Goal: Transaction & Acquisition: Purchase product/service

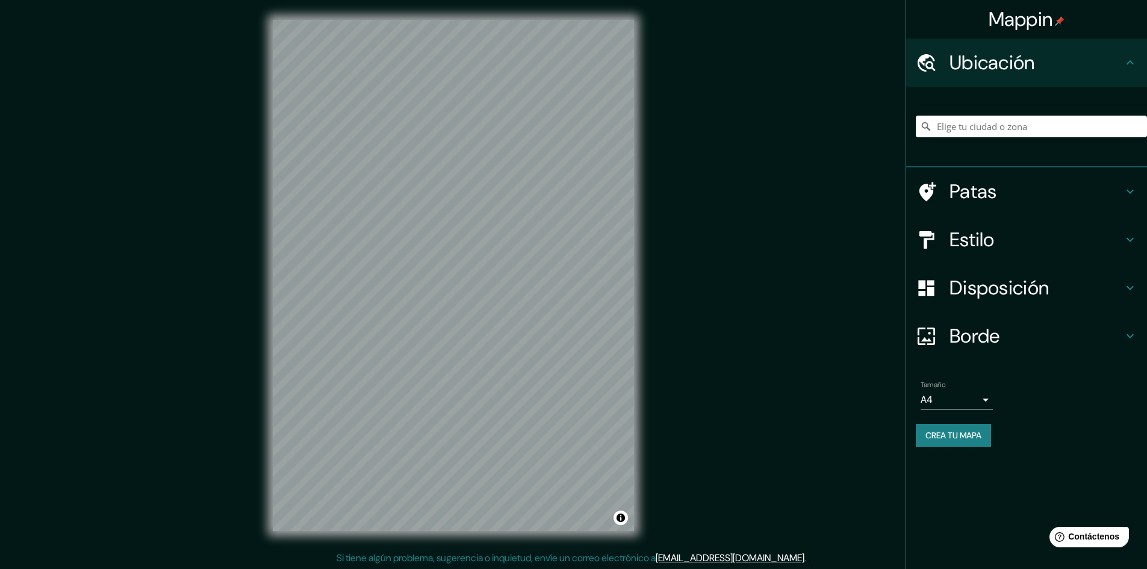
scroll to position [1, 0]
click at [966, 250] on div "Estilo" at bounding box center [1026, 240] width 241 height 48
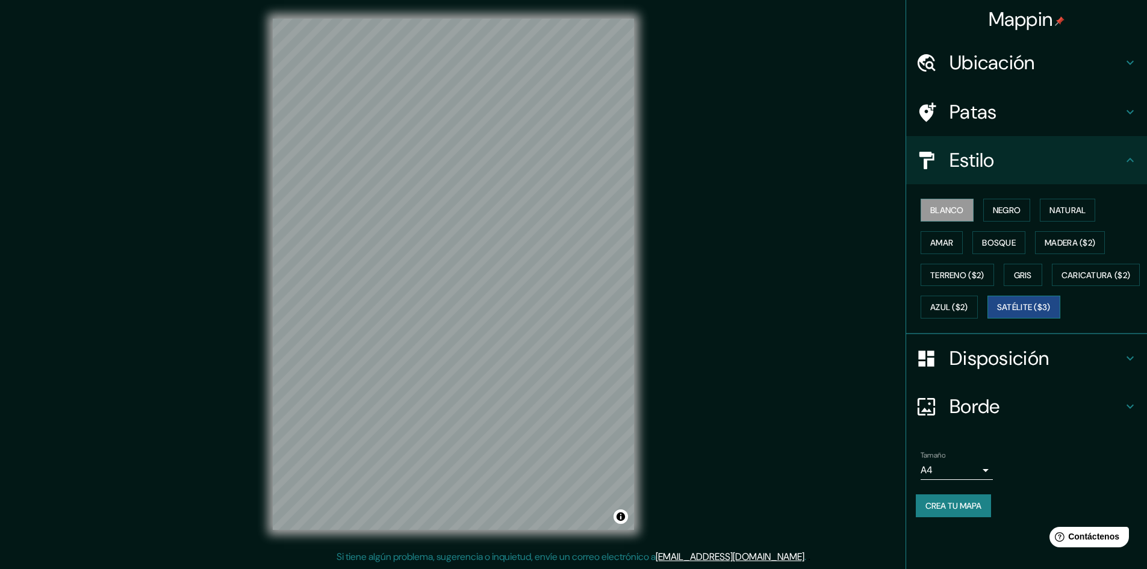
click at [990, 319] on button "Satélite ($3)" at bounding box center [1024, 307] width 73 height 23
click at [970, 419] on font "Borde" at bounding box center [975, 406] width 51 height 25
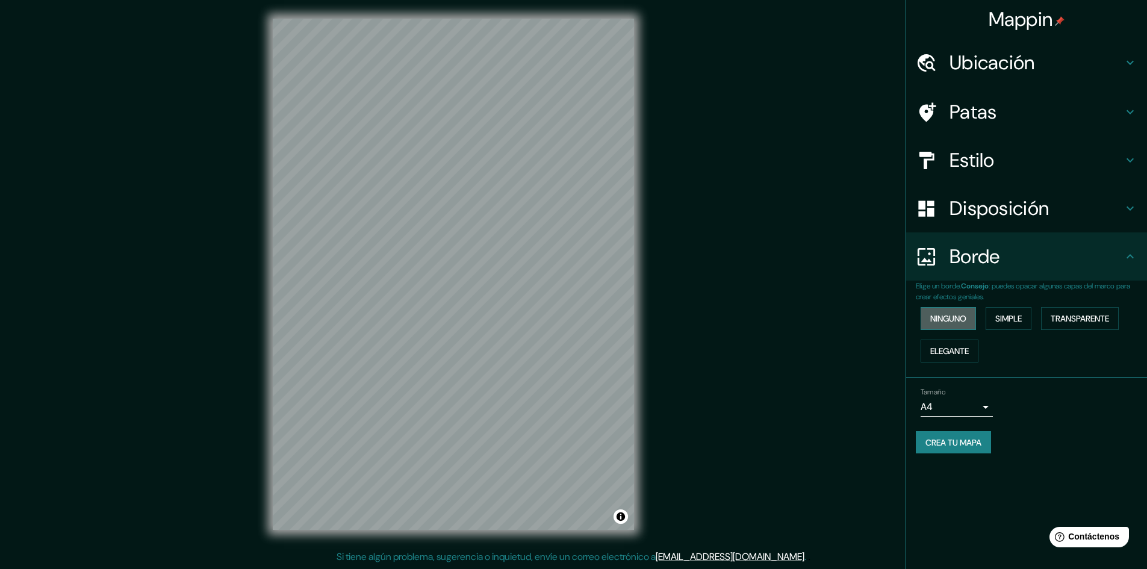
click at [966, 313] on font "Ninguno" at bounding box center [948, 318] width 36 height 11
click at [962, 346] on font "Elegante" at bounding box center [949, 351] width 39 height 11
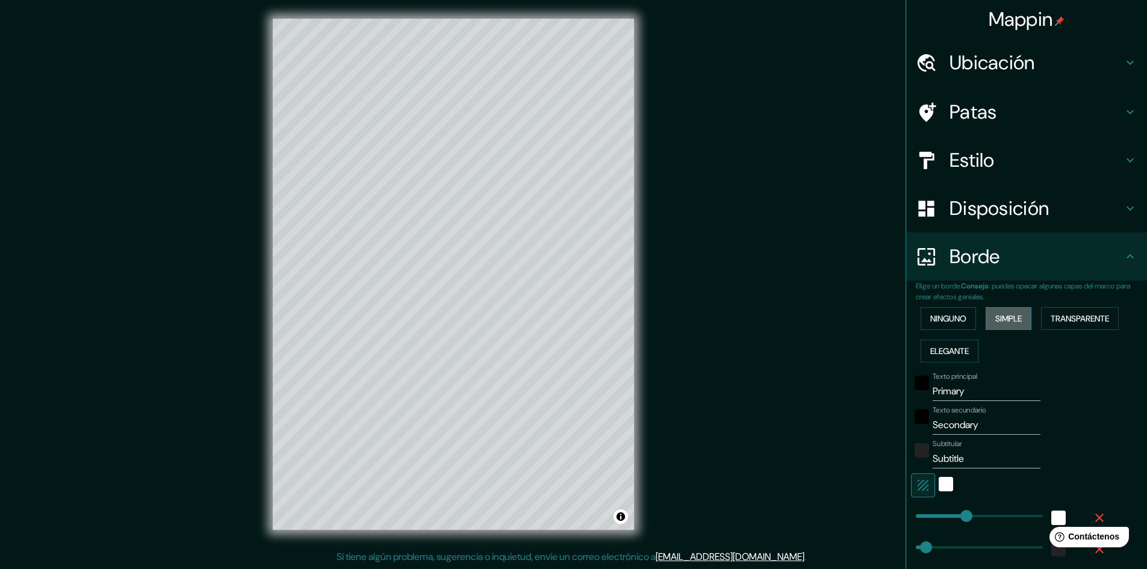
click at [1012, 323] on font "Simple" at bounding box center [1008, 318] width 26 height 11
click at [969, 317] on div "Ninguno Simple Transparente Elegante" at bounding box center [1031, 334] width 231 height 65
click at [938, 306] on div "Ninguno Simple Transparente Elegante" at bounding box center [1031, 334] width 231 height 65
drag, startPoint x: 941, startPoint y: 322, endPoint x: 948, endPoint y: 299, distance: 24.0
click at [941, 323] on font "Ninguno" at bounding box center [948, 318] width 36 height 11
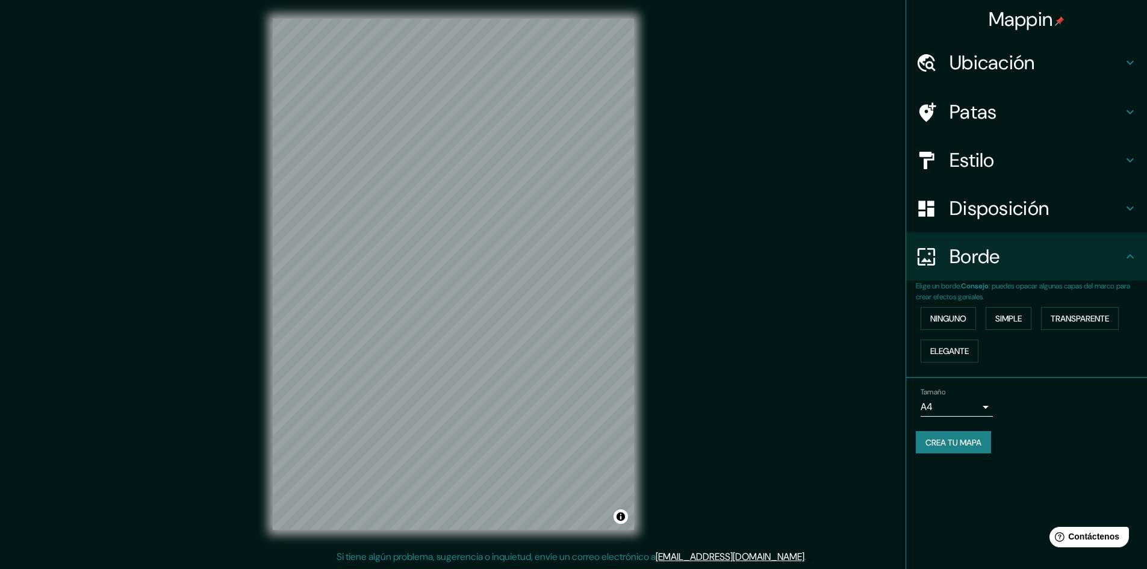
click at [994, 207] on font "Disposición" at bounding box center [999, 208] width 99 height 25
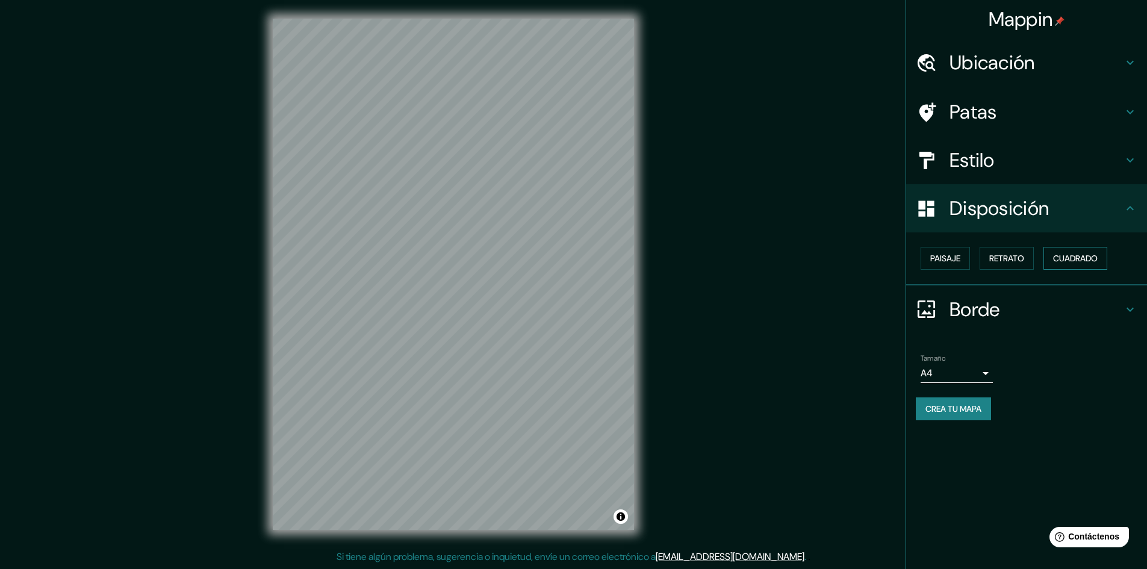
drag, startPoint x: 1120, startPoint y: 260, endPoint x: 1102, endPoint y: 260, distance: 18.1
click at [1119, 260] on div "Paisaje Retrato Cuadrado" at bounding box center [1031, 258] width 231 height 33
click at [1093, 258] on font "Cuadrado" at bounding box center [1075, 258] width 45 height 11
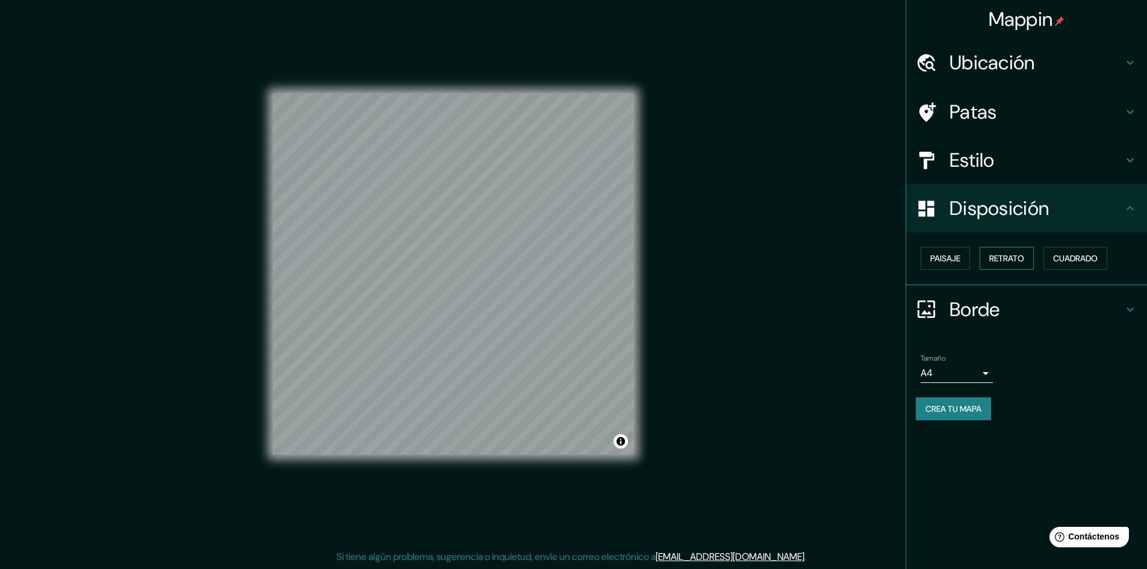
click at [1020, 267] on button "Retrato" at bounding box center [1007, 258] width 54 height 23
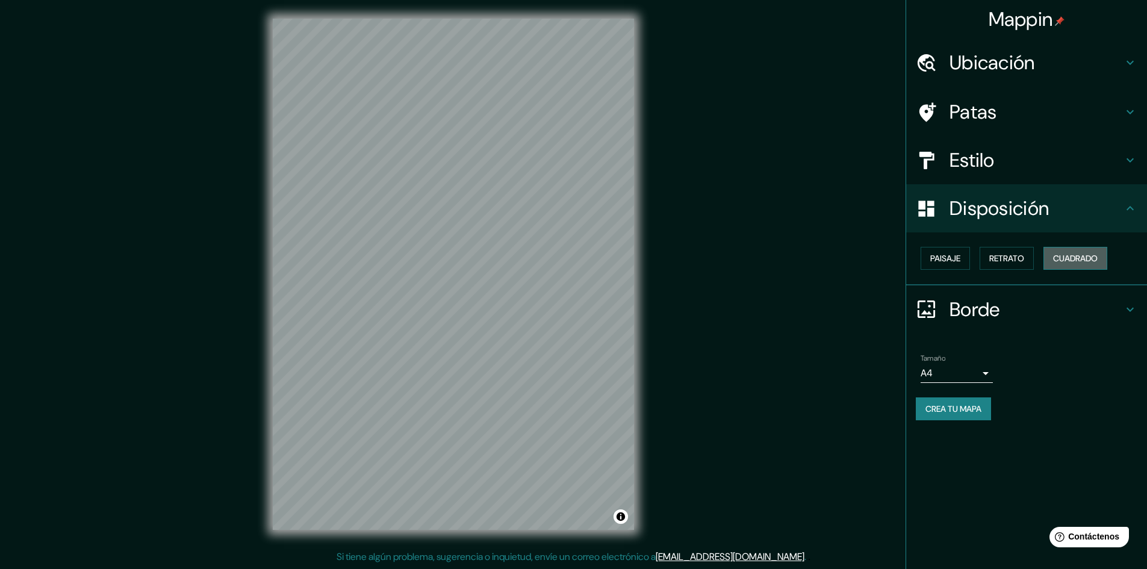
click at [1059, 267] on button "Cuadrado" at bounding box center [1076, 258] width 64 height 23
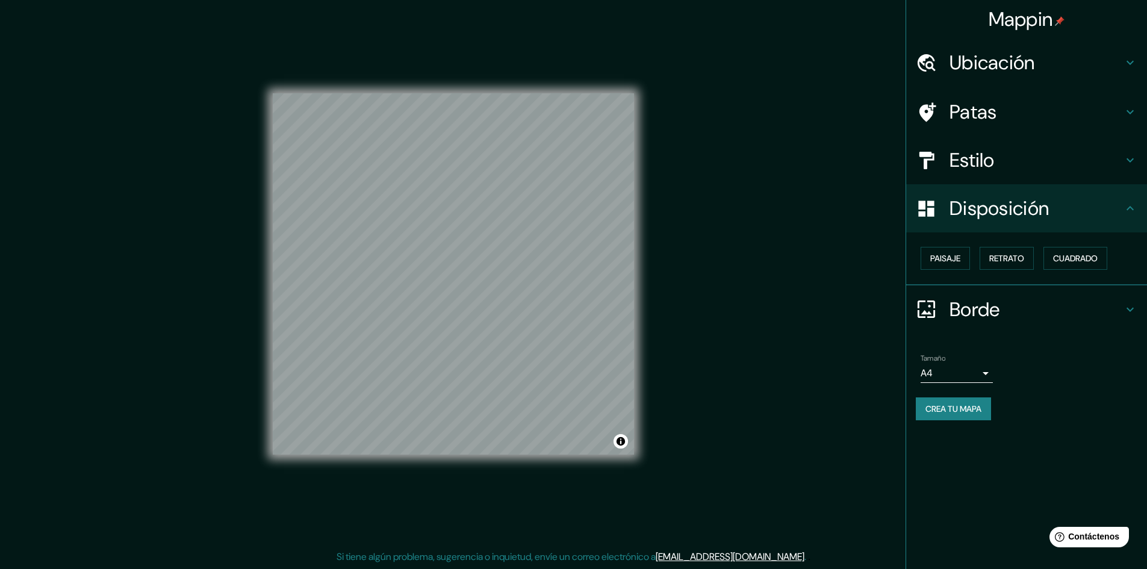
click at [965, 379] on body "Mappin Ubicación Patas Estilo Disposición Paisaje Retrato Cuadrado Borde Elige …" at bounding box center [573, 283] width 1147 height 569
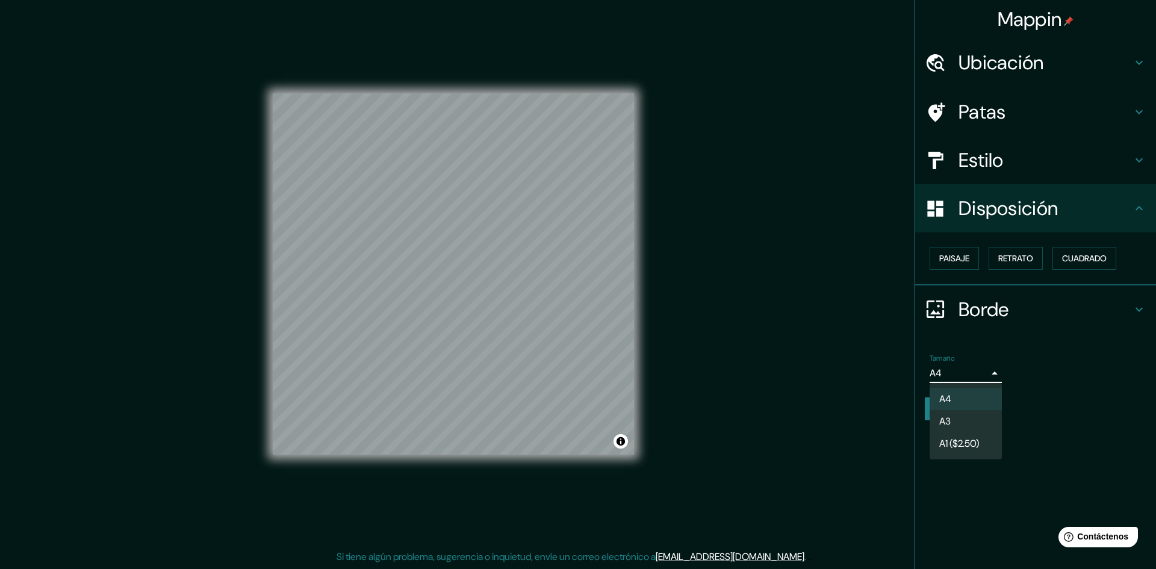
click at [949, 426] on font "A3" at bounding box center [944, 421] width 11 height 13
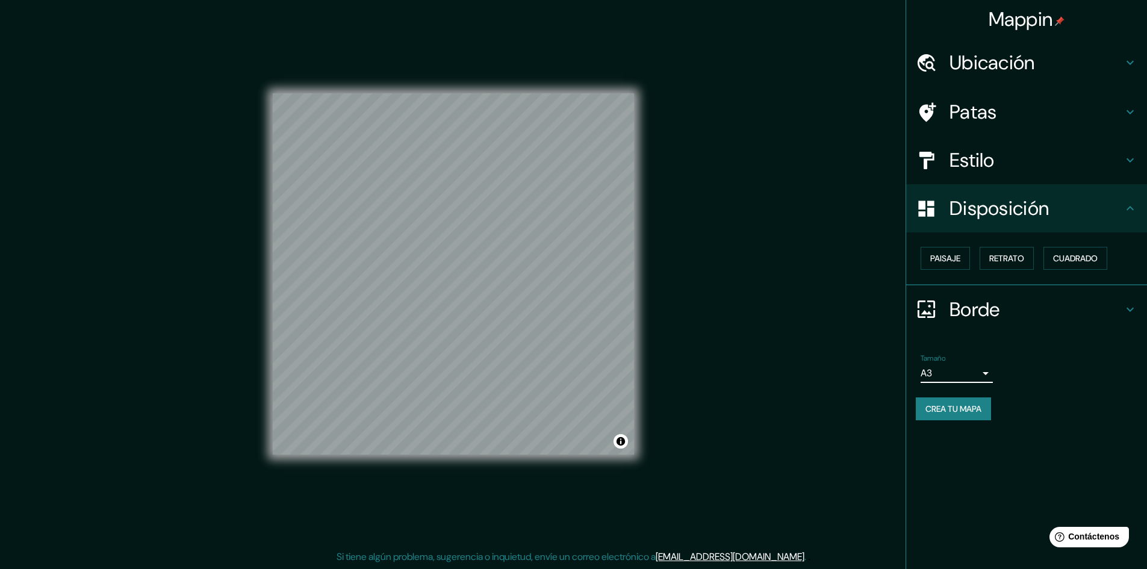
click at [1089, 403] on div "Crea tu mapa" at bounding box center [1027, 408] width 222 height 23
click at [957, 372] on body "Mappin Ubicación Patas Estilo Disposición Paisaje Retrato Cuadrado Borde Elige …" at bounding box center [573, 283] width 1147 height 569
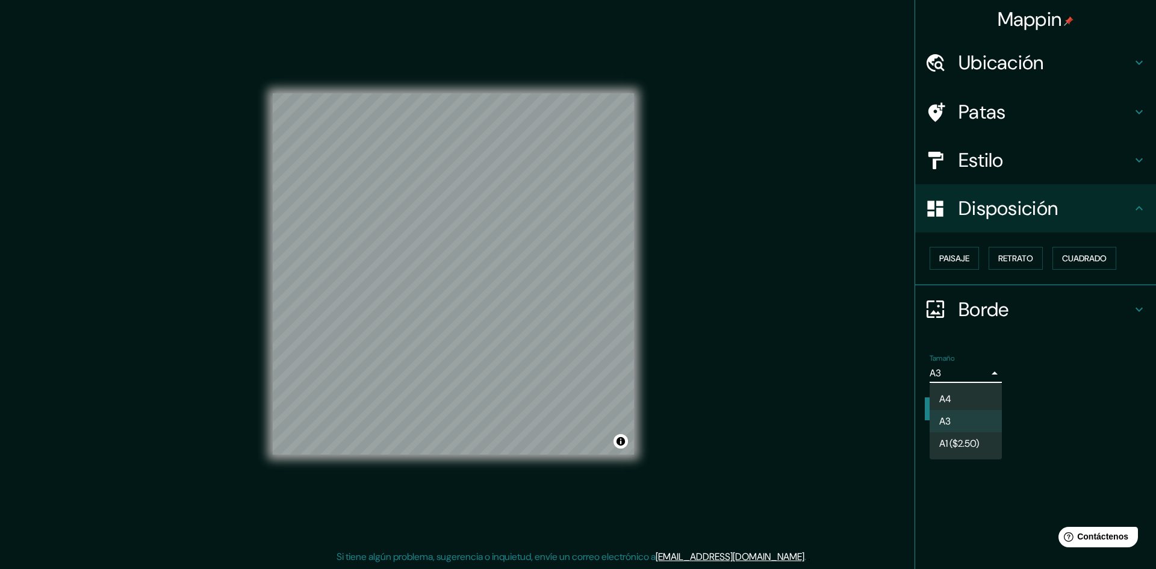
click at [953, 409] on li "A4" at bounding box center [966, 399] width 72 height 22
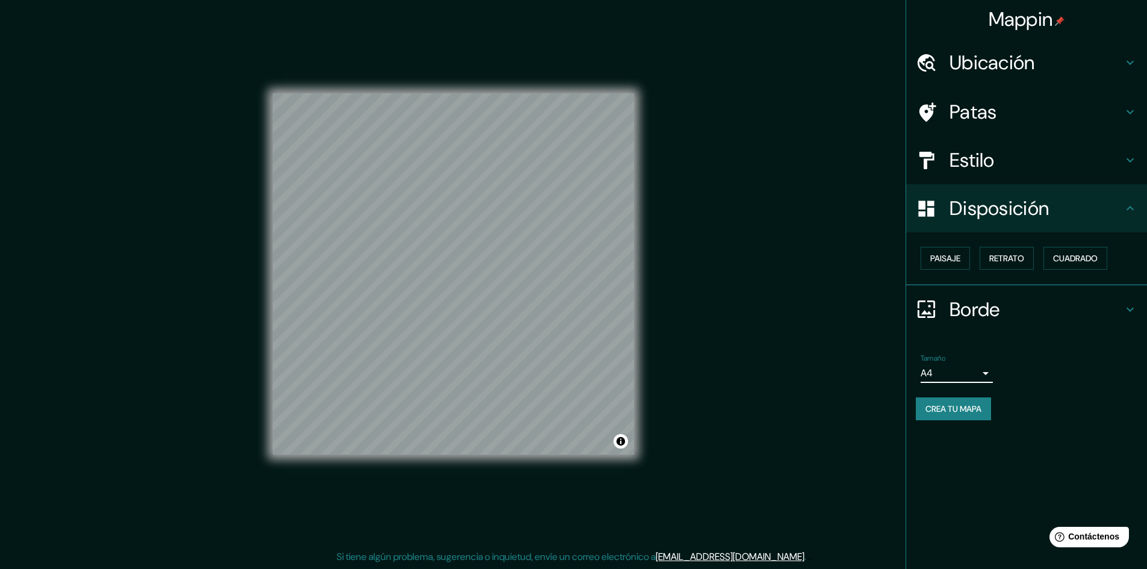
click at [956, 377] on body "Mappin Ubicación Patas Estilo Disposición Paisaje Retrato Cuadrado Borde Elige …" at bounding box center [573, 283] width 1147 height 569
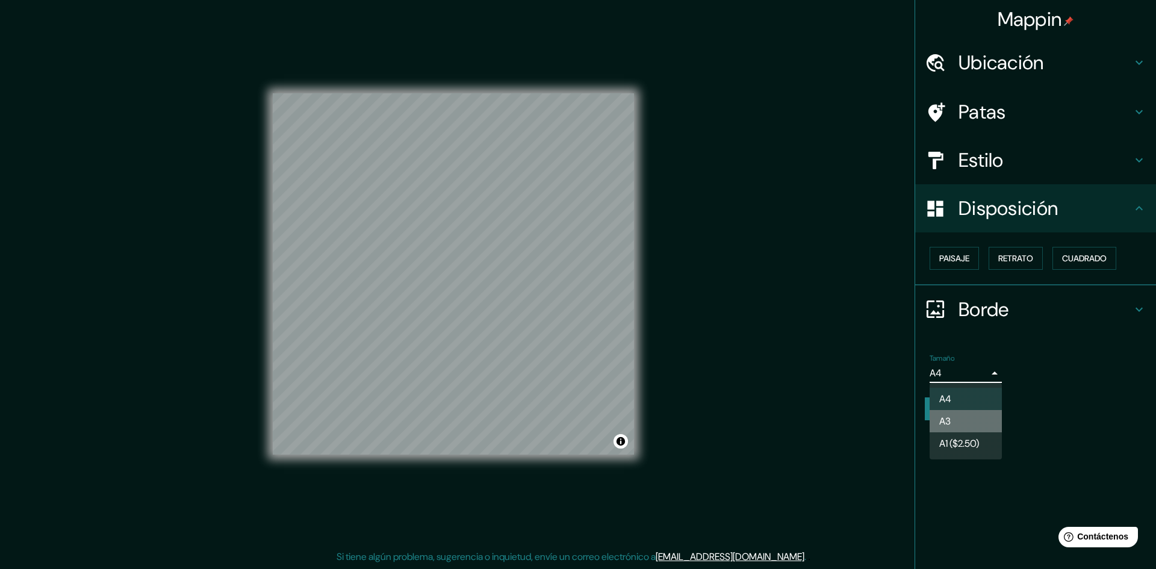
click at [946, 423] on font "A3" at bounding box center [944, 421] width 11 height 13
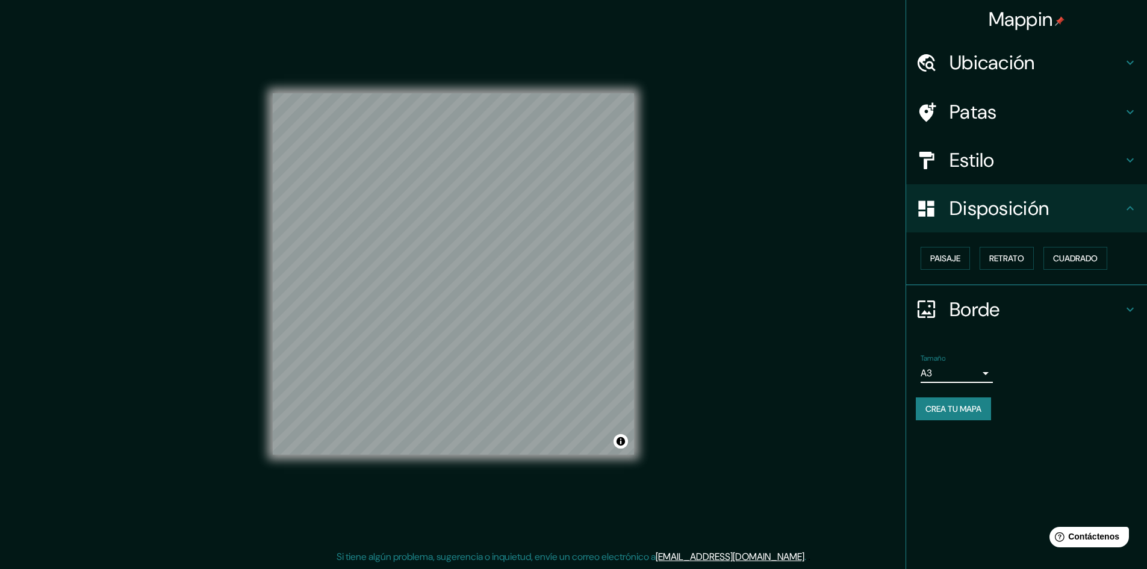
click at [976, 172] on font "Estilo" at bounding box center [972, 160] width 45 height 25
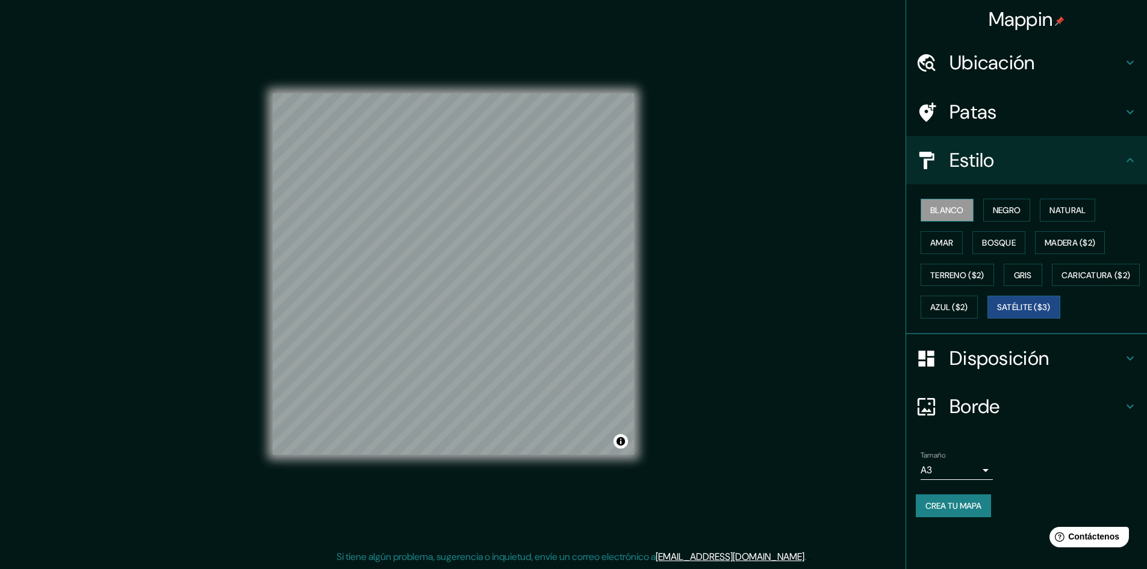
click at [939, 213] on font "Blanco" at bounding box center [947, 210] width 34 height 11
click at [960, 211] on font "Blanco" at bounding box center [947, 210] width 34 height 11
click at [1021, 217] on font "Negro" at bounding box center [1007, 210] width 28 height 16
click at [1050, 214] on button "Natural" at bounding box center [1067, 210] width 55 height 23
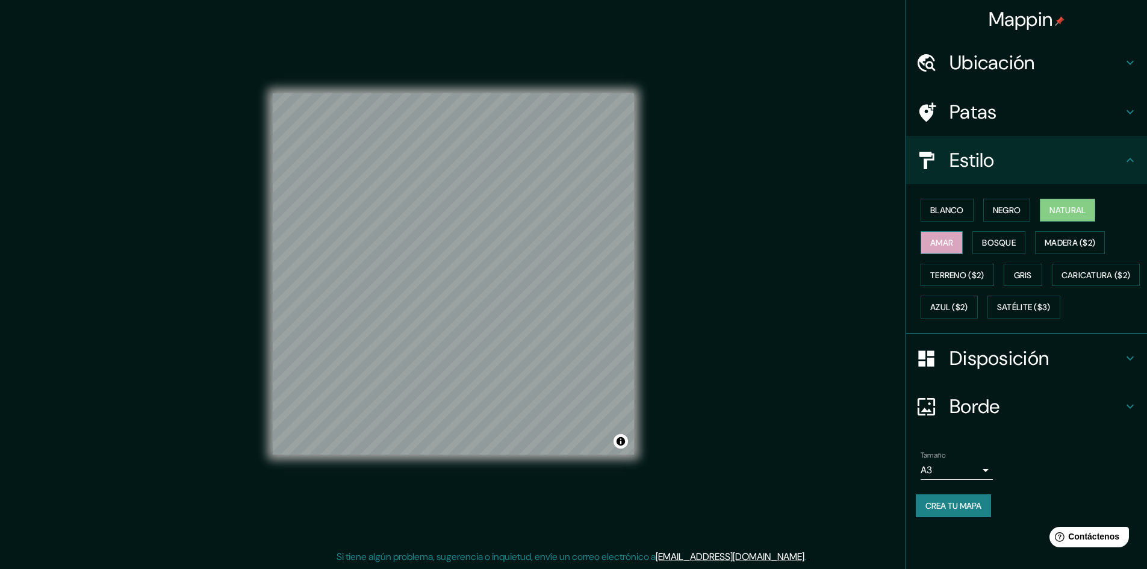
click at [939, 247] on font "Amar" at bounding box center [941, 242] width 23 height 11
click at [985, 240] on font "Bosque" at bounding box center [999, 242] width 34 height 11
click at [1073, 239] on font "Madera ($2)" at bounding box center [1070, 242] width 51 height 11
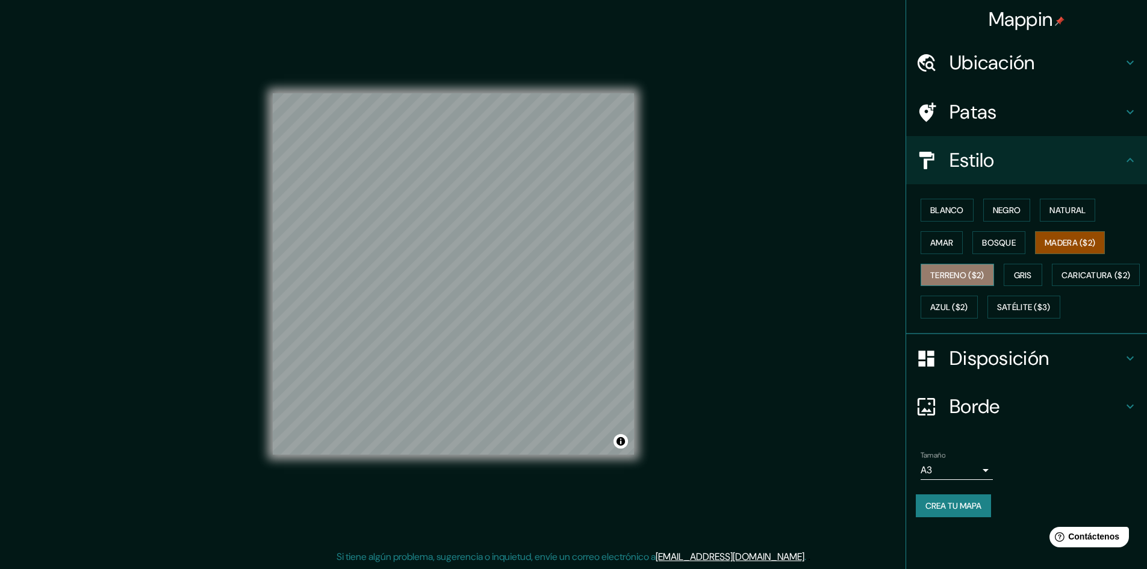
click at [984, 282] on font "Terreno ($2)" at bounding box center [957, 275] width 54 height 16
click at [1036, 261] on div "Blanco Negro Natural Amar Bosque Madera ($2) Terreno ($2) Gris Caricatura ($2) …" at bounding box center [1031, 258] width 231 height 129
click at [1032, 271] on font "Gris" at bounding box center [1023, 275] width 18 height 11
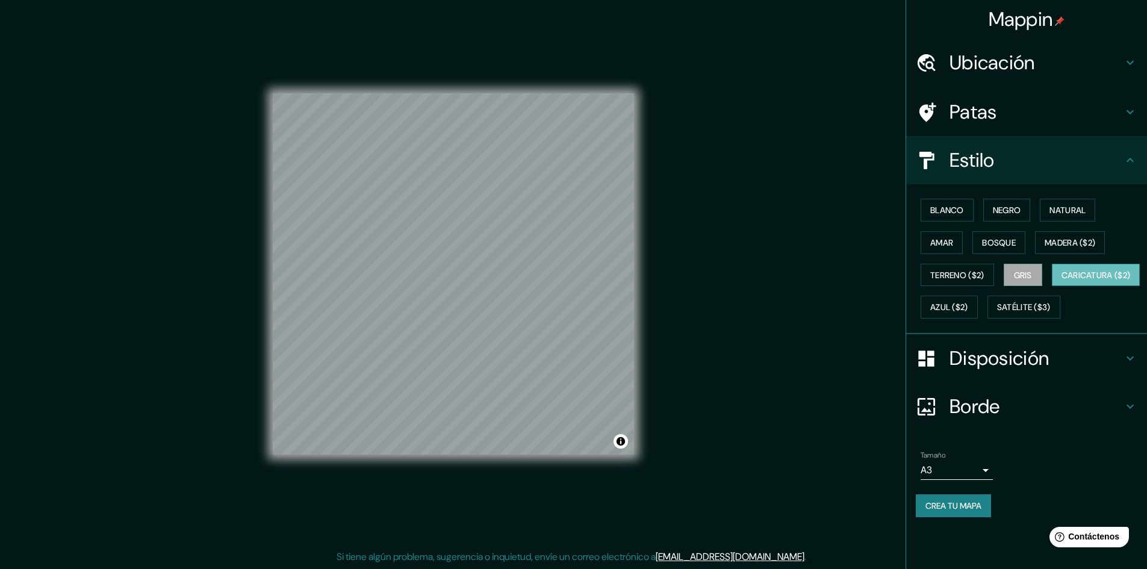
click at [1062, 281] on font "Caricatura ($2)" at bounding box center [1096, 275] width 69 height 11
click at [978, 308] on button "Azul ($2)" at bounding box center [949, 307] width 57 height 23
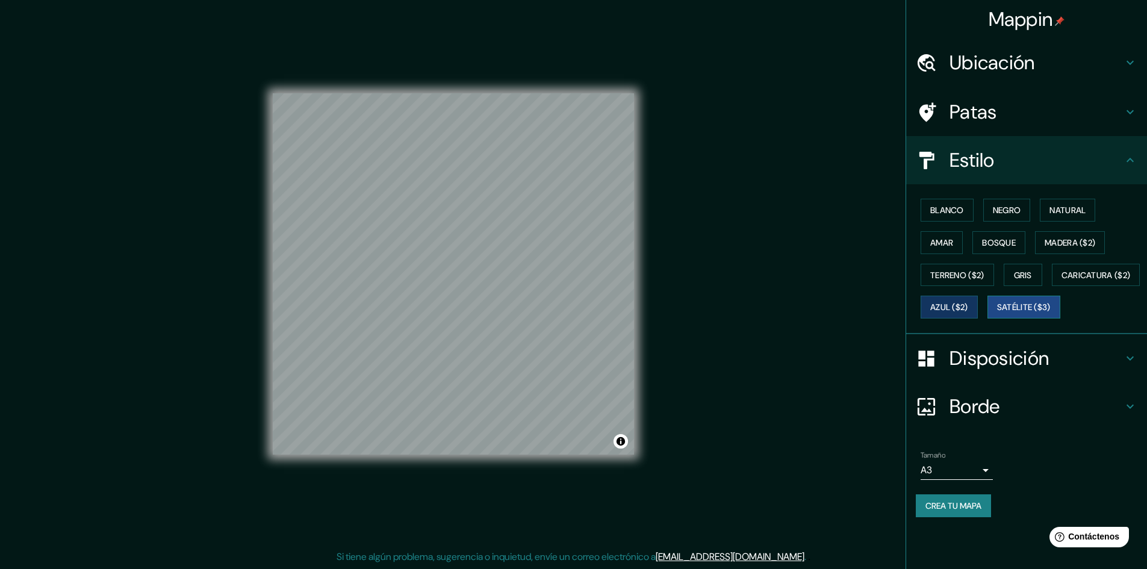
click at [997, 313] on font "Satélite ($3)" at bounding box center [1024, 307] width 54 height 11
click at [952, 219] on button "Blanco" at bounding box center [947, 210] width 53 height 23
click at [997, 313] on font "Satélite ($3)" at bounding box center [1024, 307] width 54 height 11
click at [959, 213] on font "Blanco" at bounding box center [947, 210] width 34 height 11
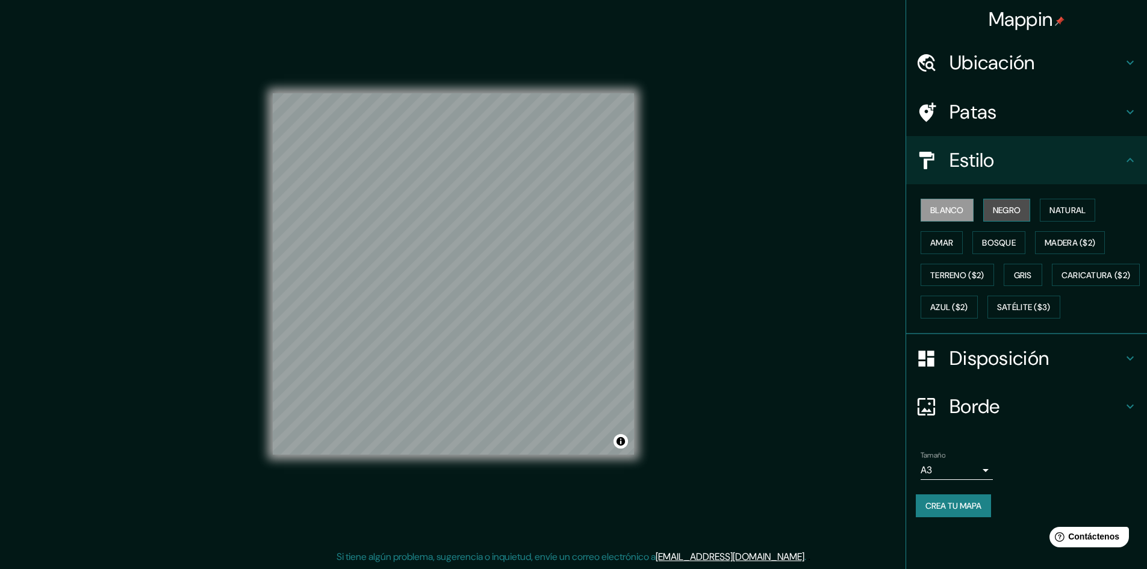
click at [1009, 211] on font "Negro" at bounding box center [1007, 210] width 28 height 11
click at [963, 211] on font "Blanco" at bounding box center [947, 210] width 34 height 11
click at [987, 211] on button "Negro" at bounding box center [1007, 210] width 48 height 23
click at [535, 256] on div at bounding box center [538, 252] width 10 height 10
click at [454, 278] on div at bounding box center [454, 277] width 10 height 10
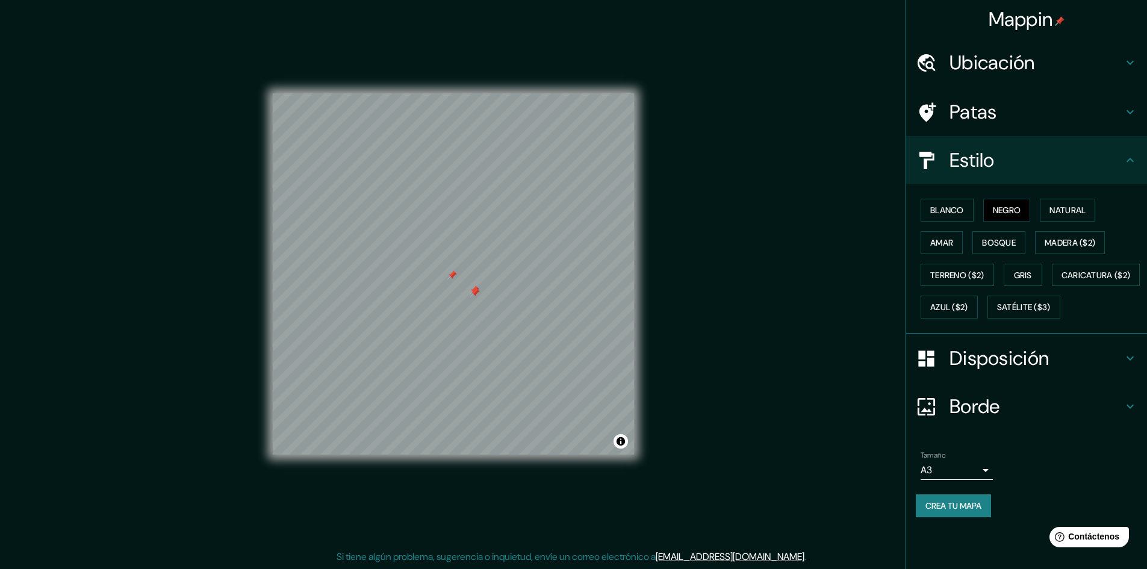
click at [455, 276] on div at bounding box center [452, 275] width 10 height 10
click at [478, 293] on div at bounding box center [475, 293] width 10 height 10
click at [477, 289] on div at bounding box center [475, 290] width 10 height 10
